Goal: Task Accomplishment & Management: Manage account settings

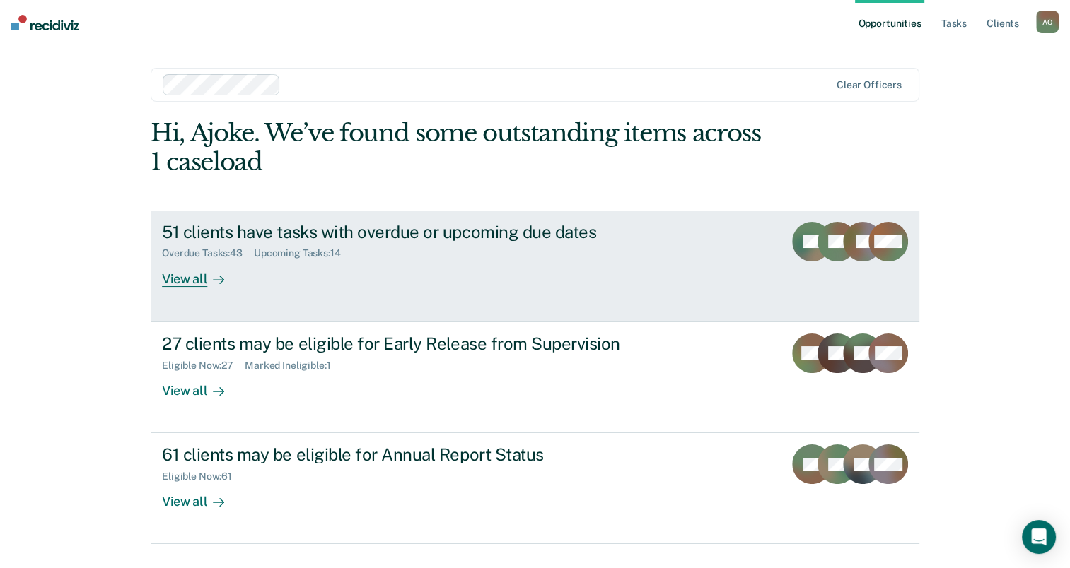
click at [368, 279] on div "51 clients have tasks with overdue or upcoming due dates Overdue Tasks : 43 Upc…" at bounding box center [427, 254] width 530 height 65
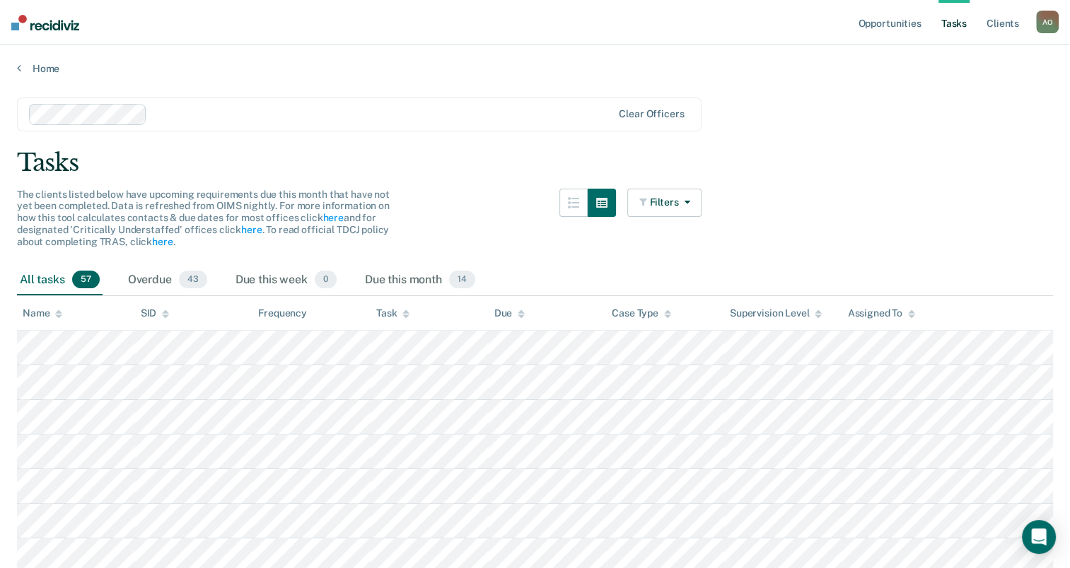
click at [30, 278] on div "All tasks 57" at bounding box center [60, 280] width 86 height 31
click at [150, 274] on div "Overdue 43" at bounding box center [167, 280] width 85 height 31
click at [63, 281] on div "All tasks 57" at bounding box center [60, 280] width 86 height 31
click at [655, 207] on button "Filters" at bounding box center [664, 203] width 75 height 28
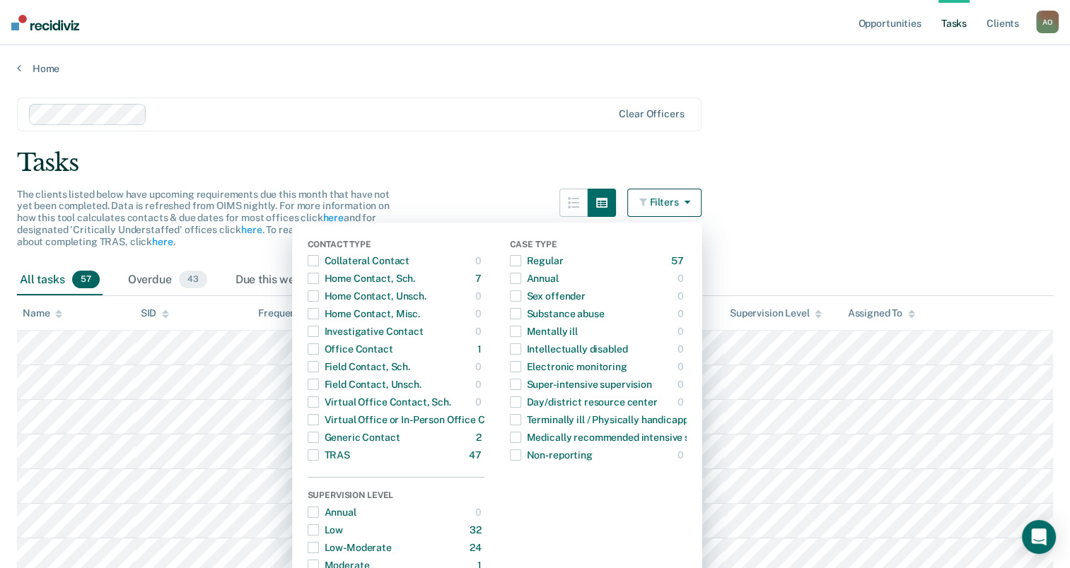
drag, startPoint x: 327, startPoint y: 96, endPoint x: 268, endPoint y: 102, distance: 59.0
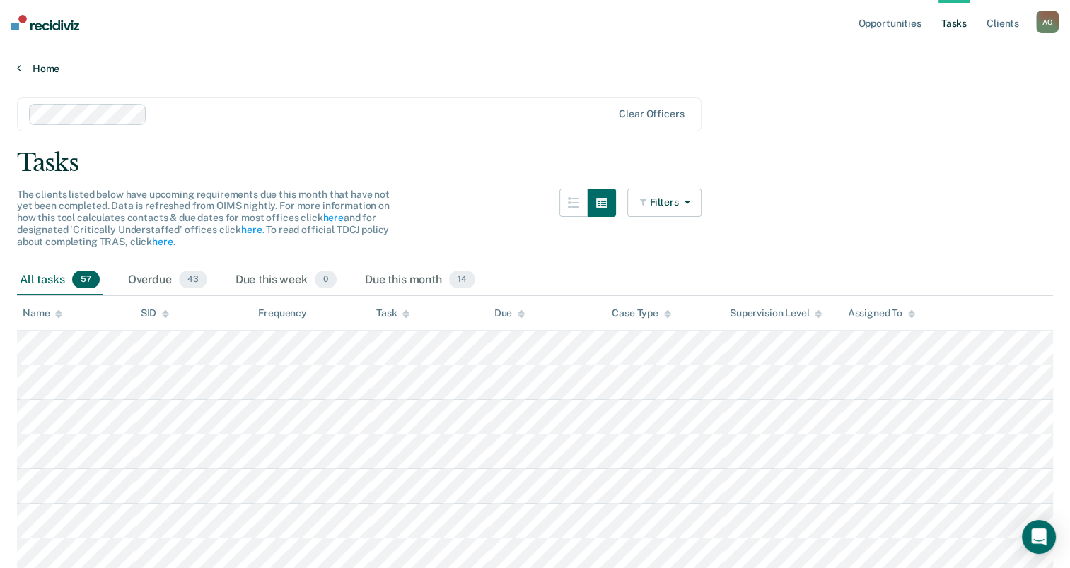
click at [40, 67] on link "Home" at bounding box center [535, 68] width 1036 height 13
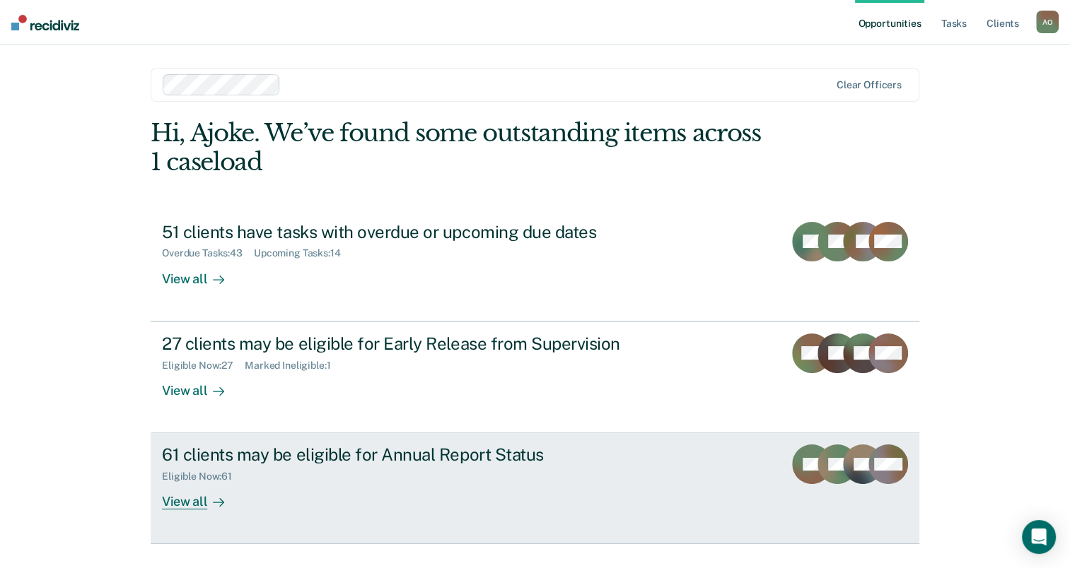
click at [307, 461] on div "61 clients may be eligible for Annual Report Status" at bounding box center [410, 455] width 496 height 20
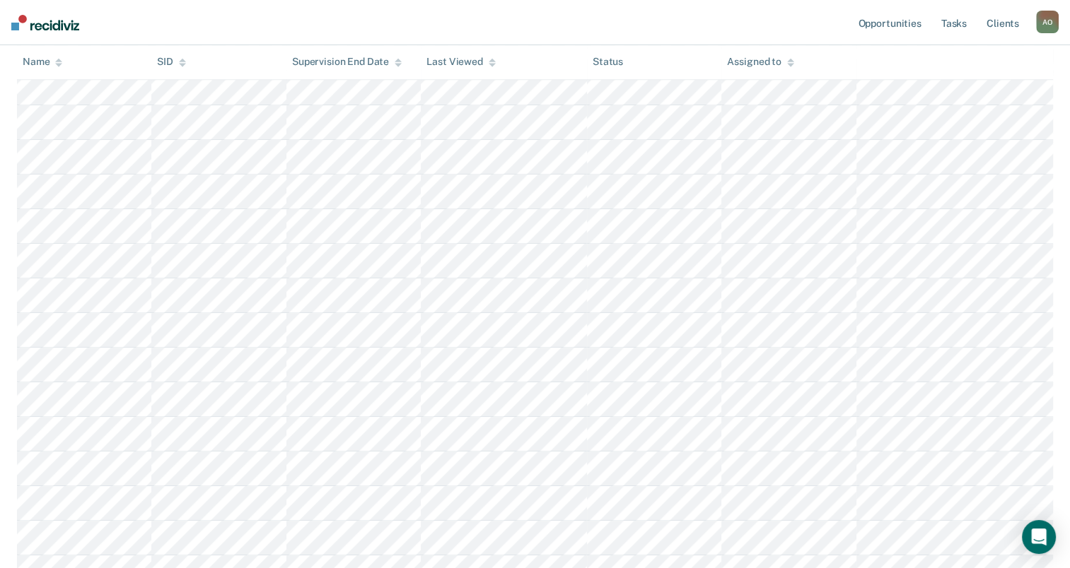
scroll to position [919, 0]
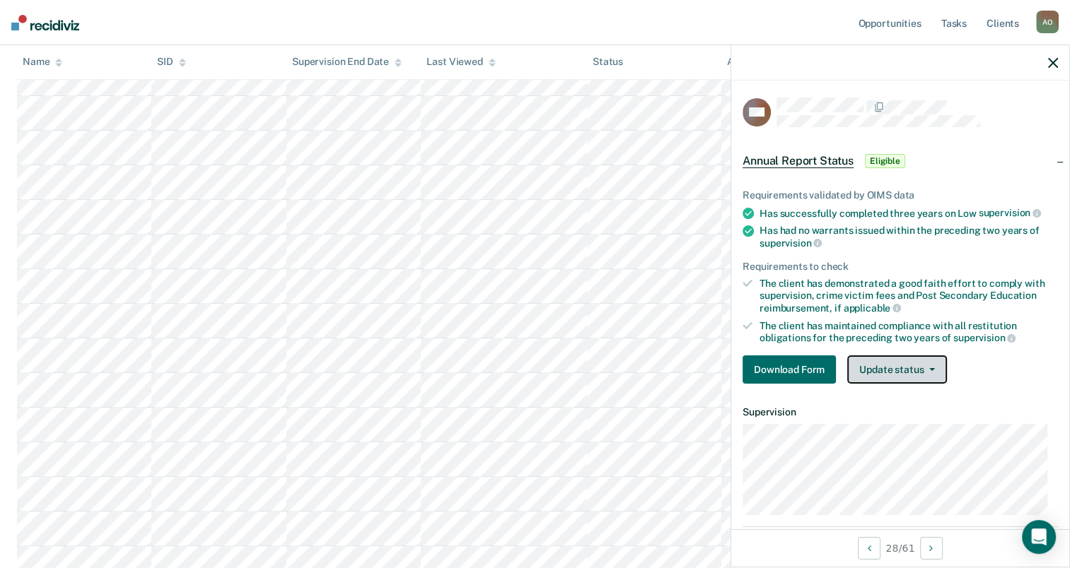
click at [932, 368] on icon "button" at bounding box center [932, 369] width 6 height 3
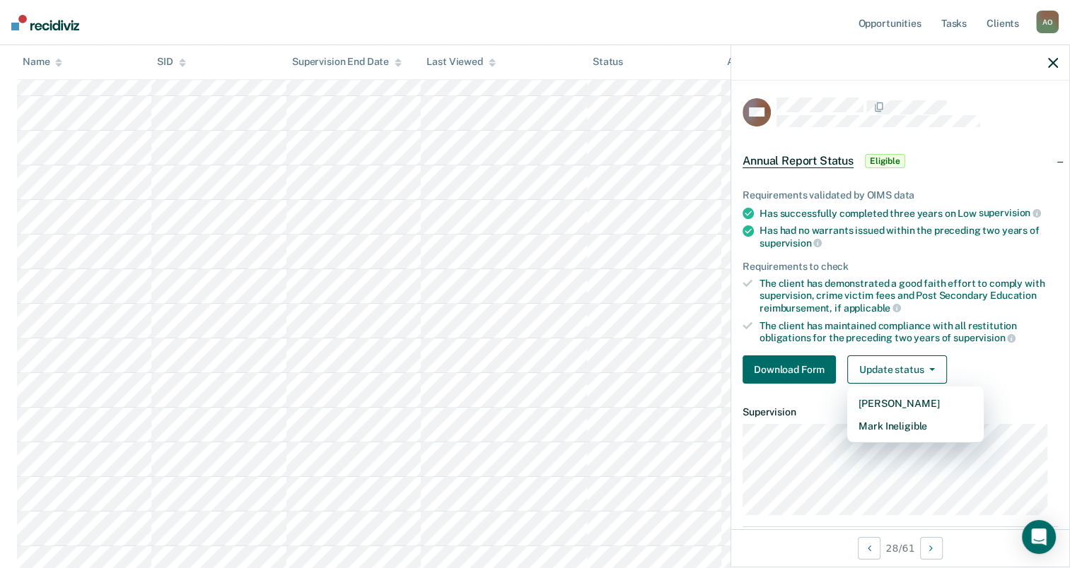
click at [1006, 356] on div "Download Form Update status [PERSON_NAME] Mark Ineligible" at bounding box center [899, 370] width 315 height 28
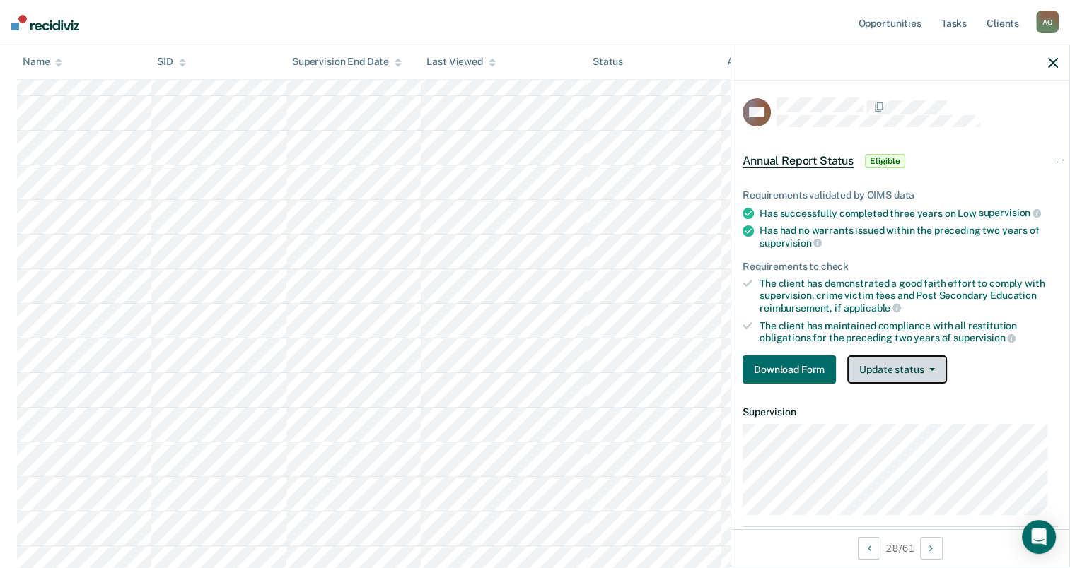
click at [882, 360] on button "Update status" at bounding box center [897, 370] width 100 height 28
click at [1055, 63] on icon "button" at bounding box center [1053, 63] width 10 height 10
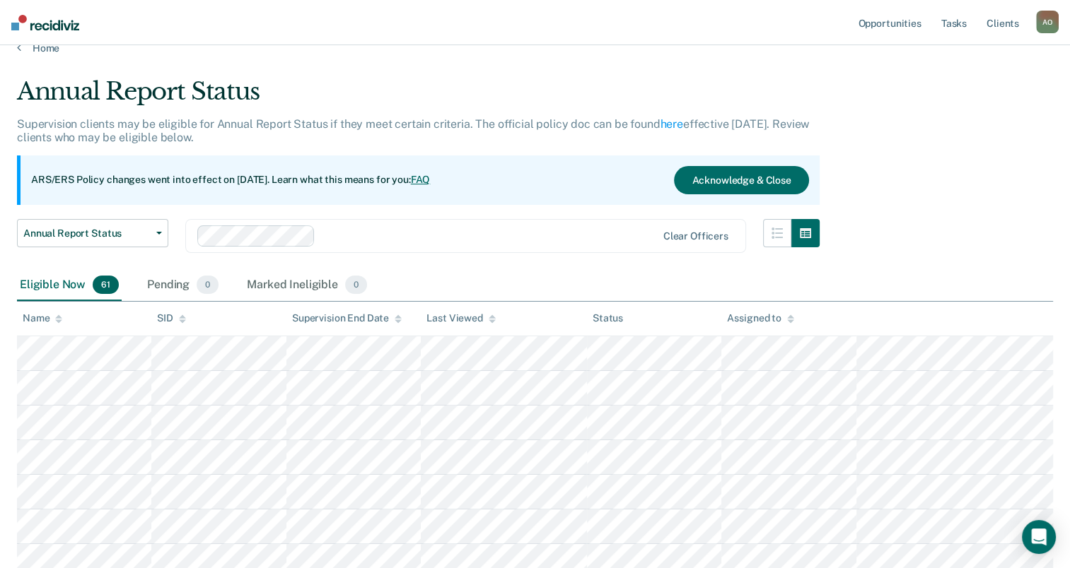
scroll to position [0, 0]
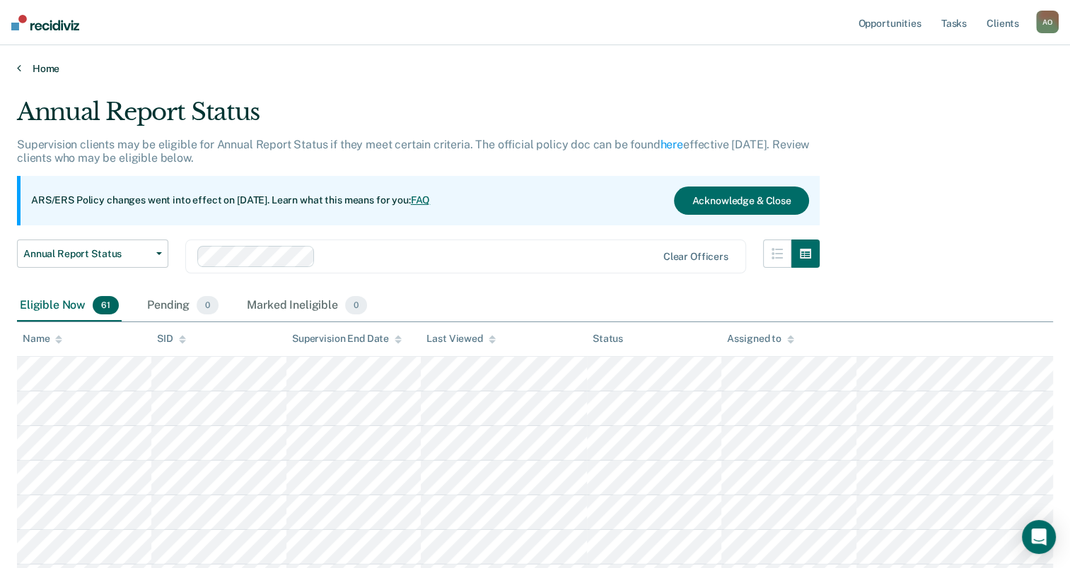
click at [19, 64] on icon at bounding box center [19, 67] width 4 height 11
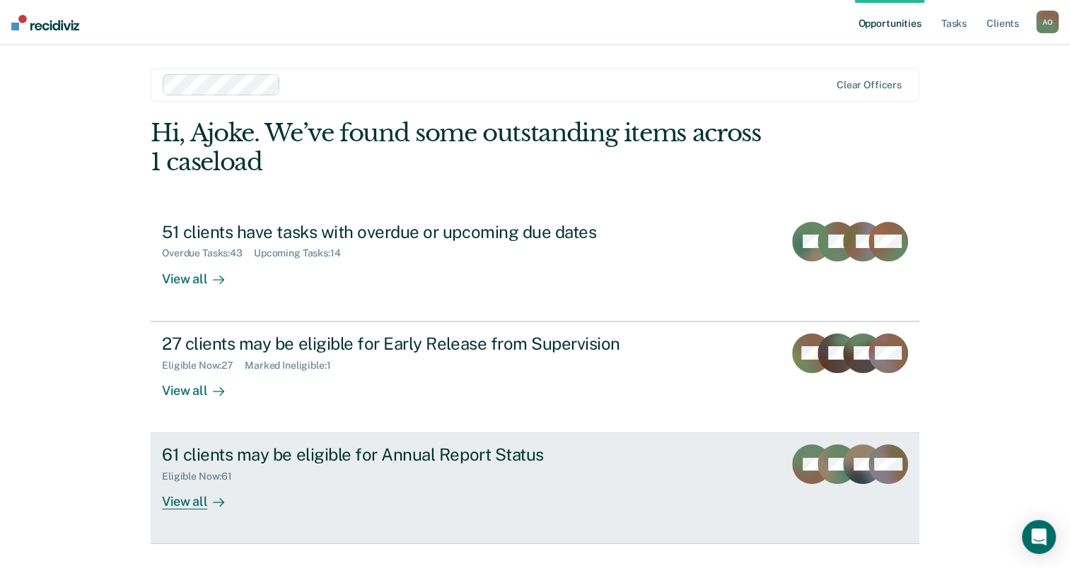
click at [184, 503] on div "View all" at bounding box center [201, 497] width 79 height 28
